Goal: Find specific page/section: Find specific page/section

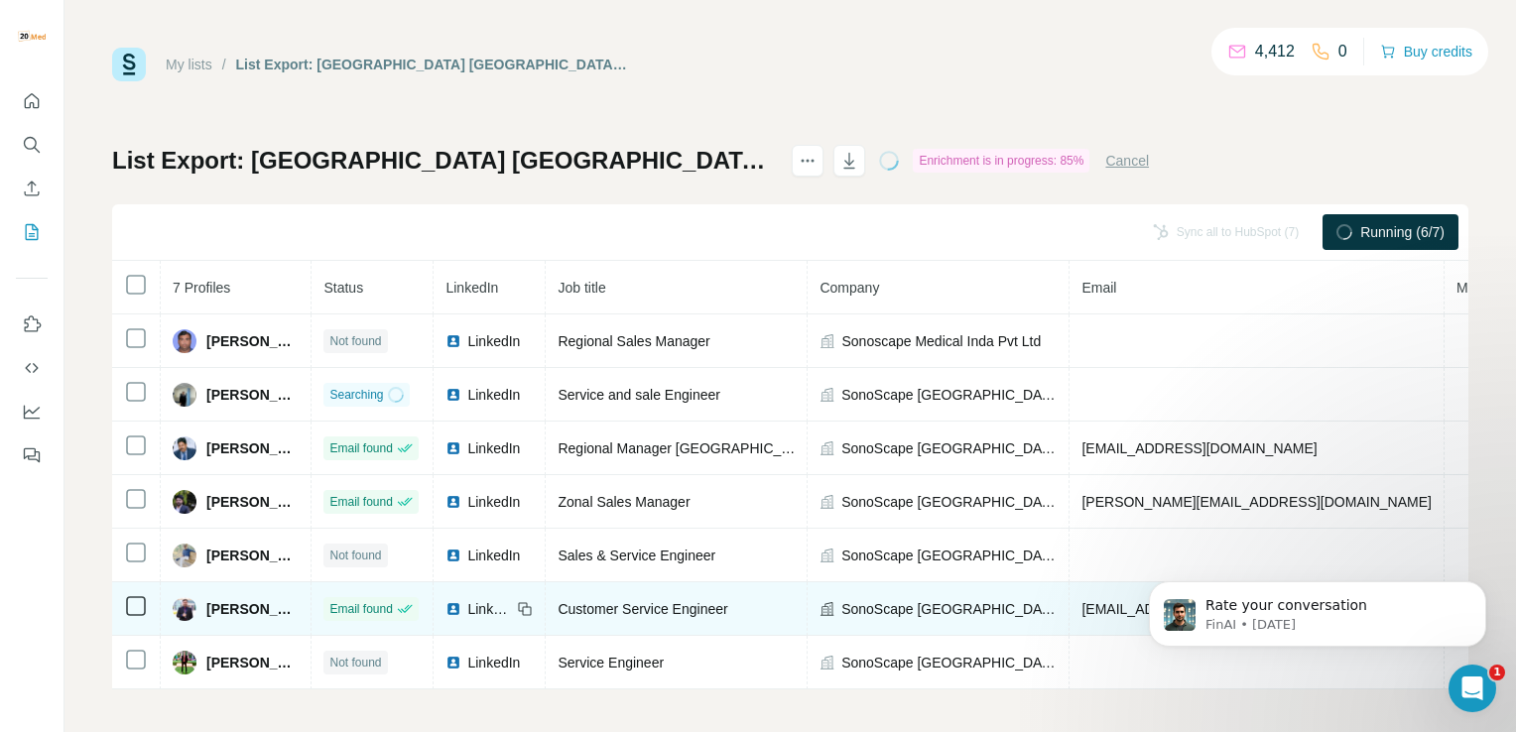
scroll to position [12, 0]
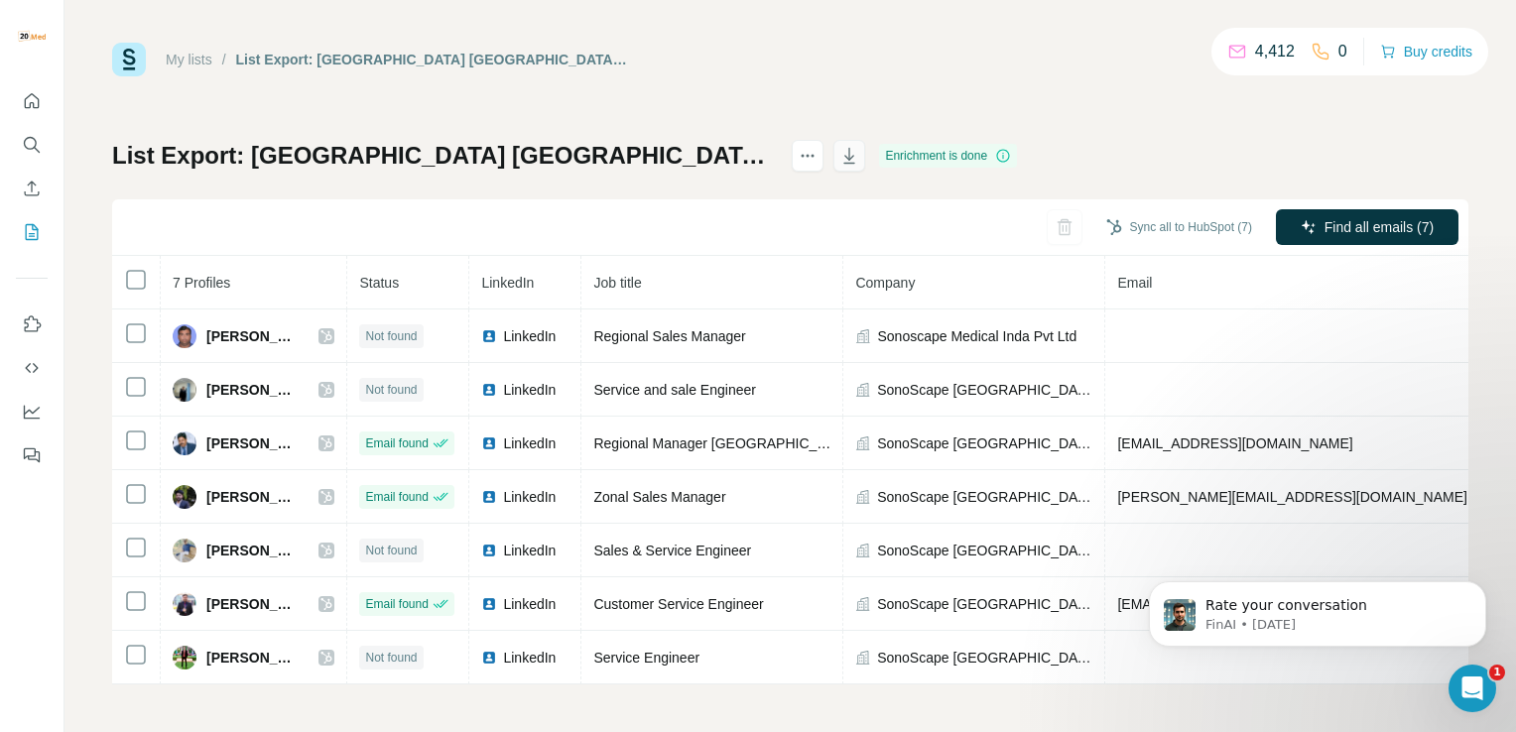
click at [840, 146] on icon "button" at bounding box center [850, 156] width 20 height 20
click at [773, 60] on div "My lists / List Export: [GEOGRAPHIC_DATA] [GEOGRAPHIC_DATA] - [DATE] 04:55 4,41…" at bounding box center [790, 60] width 1357 height 34
